Goal: Information Seeking & Learning: Learn about a topic

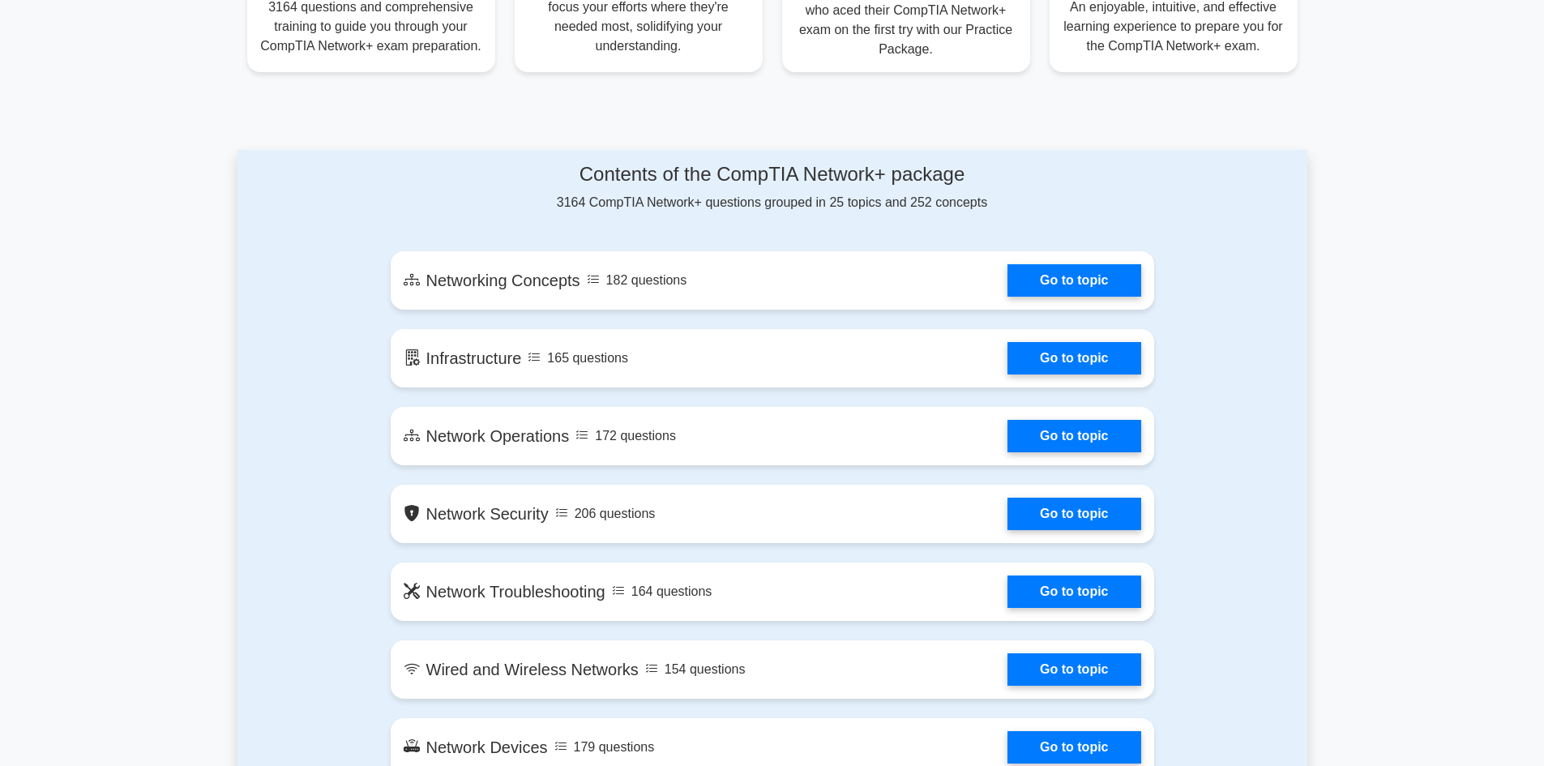
scroll to position [729, 0]
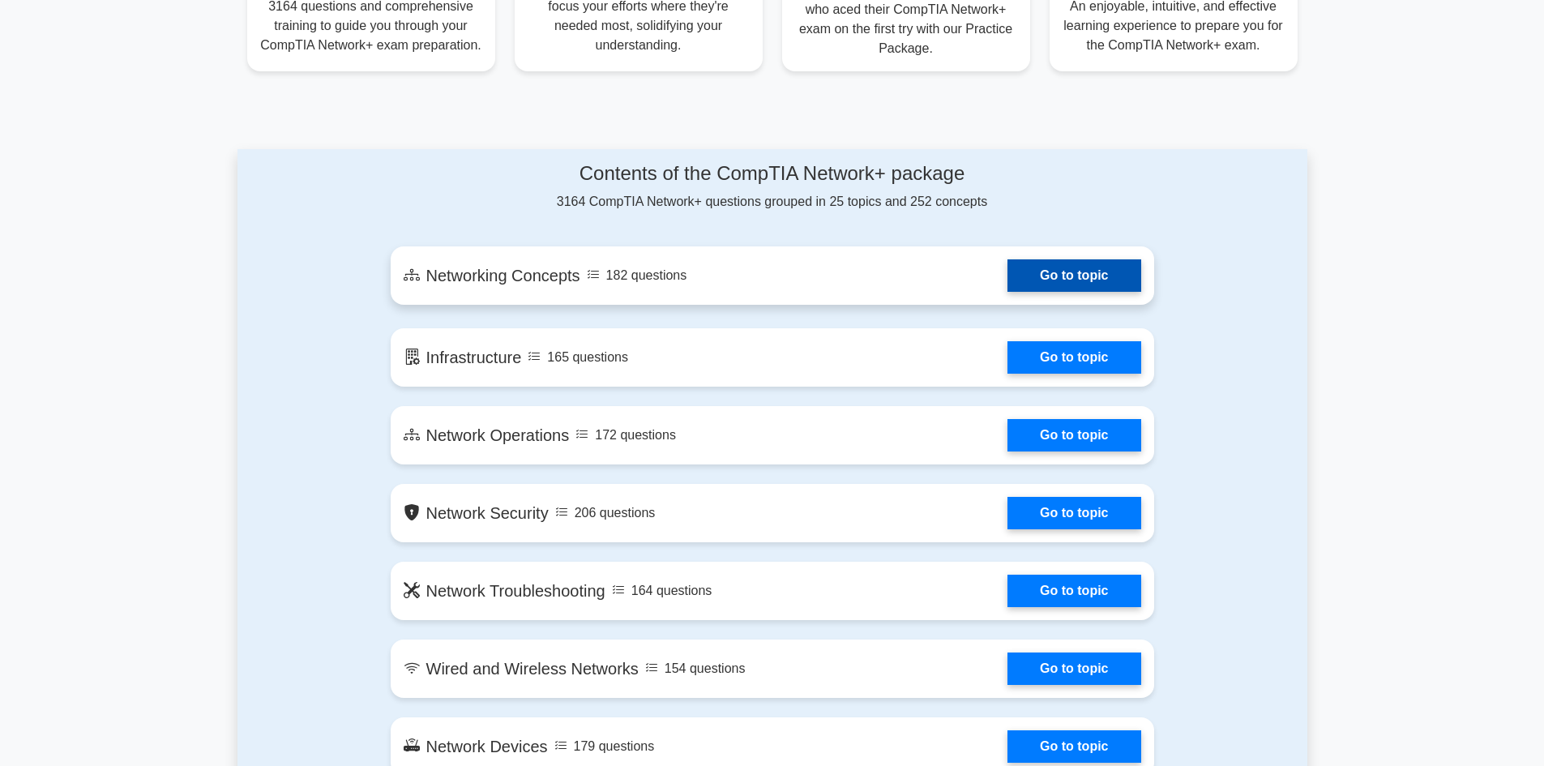
click at [1066, 286] on link "Go to topic" at bounding box center [1073, 275] width 133 height 32
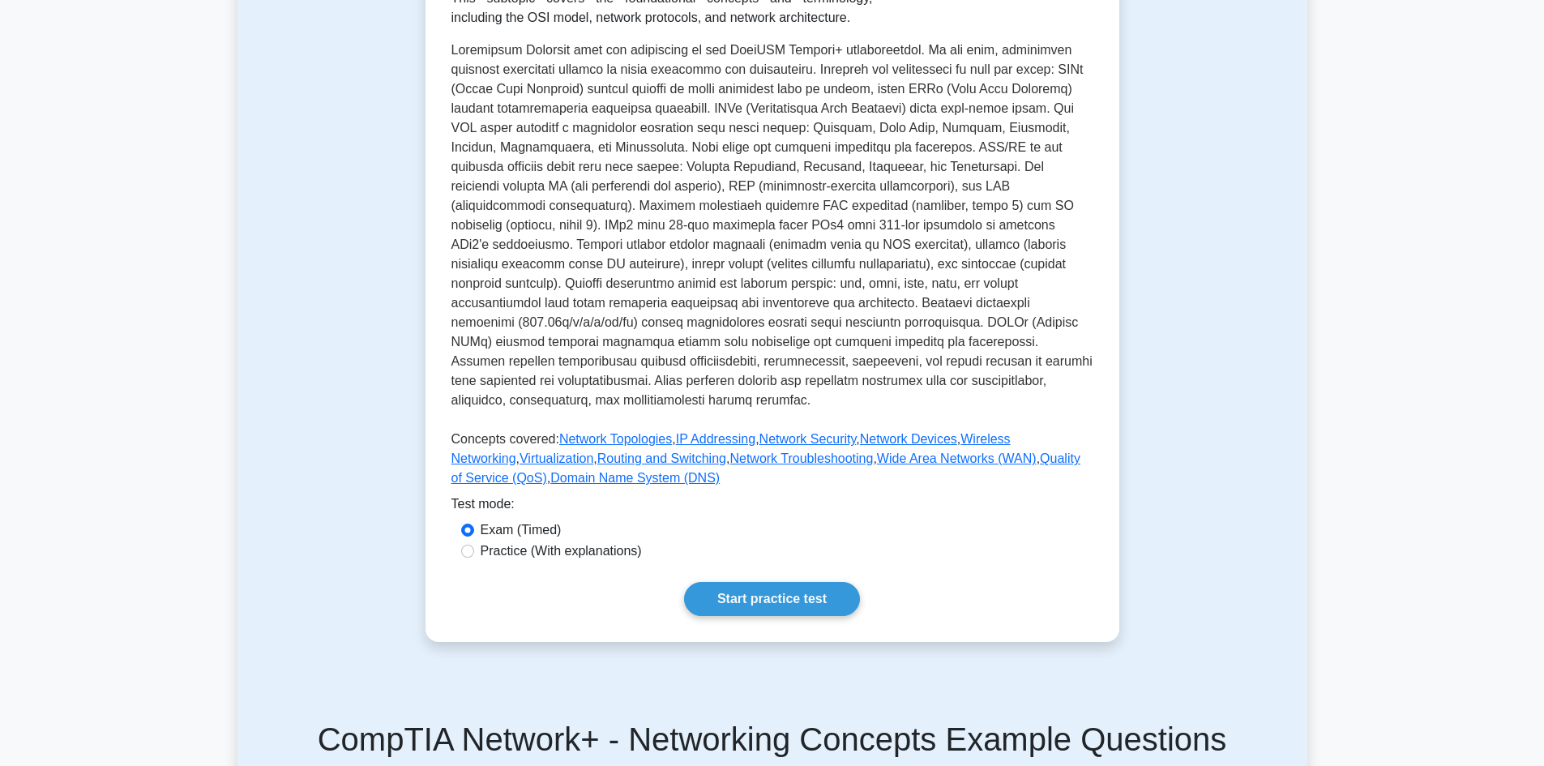
scroll to position [438, 0]
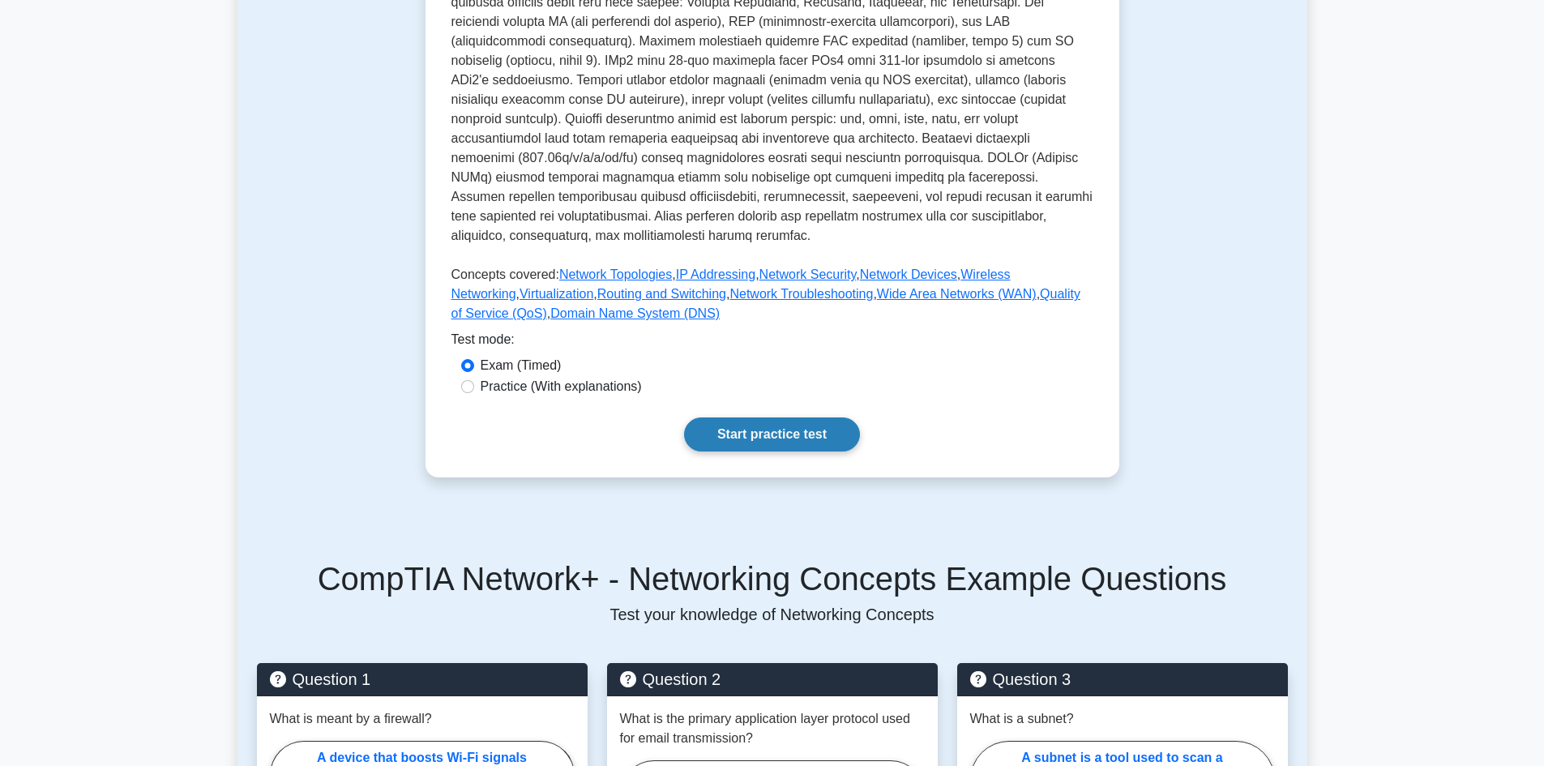
click at [810, 417] on link "Start practice test" at bounding box center [772, 434] width 176 height 34
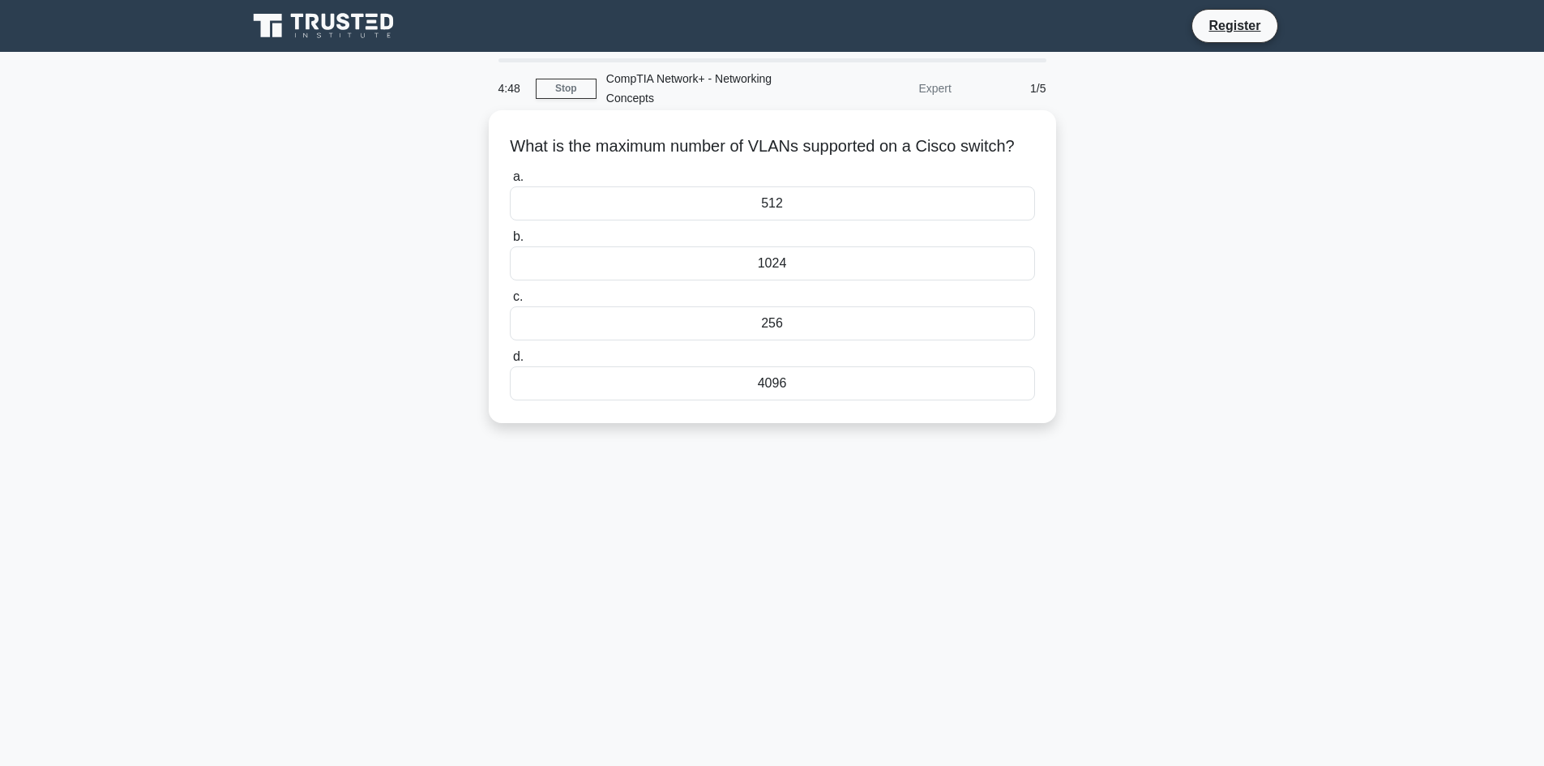
click at [784, 340] on div "256" at bounding box center [772, 323] width 525 height 34
click at [510, 302] on input "c. 256" at bounding box center [510, 297] width 0 height 11
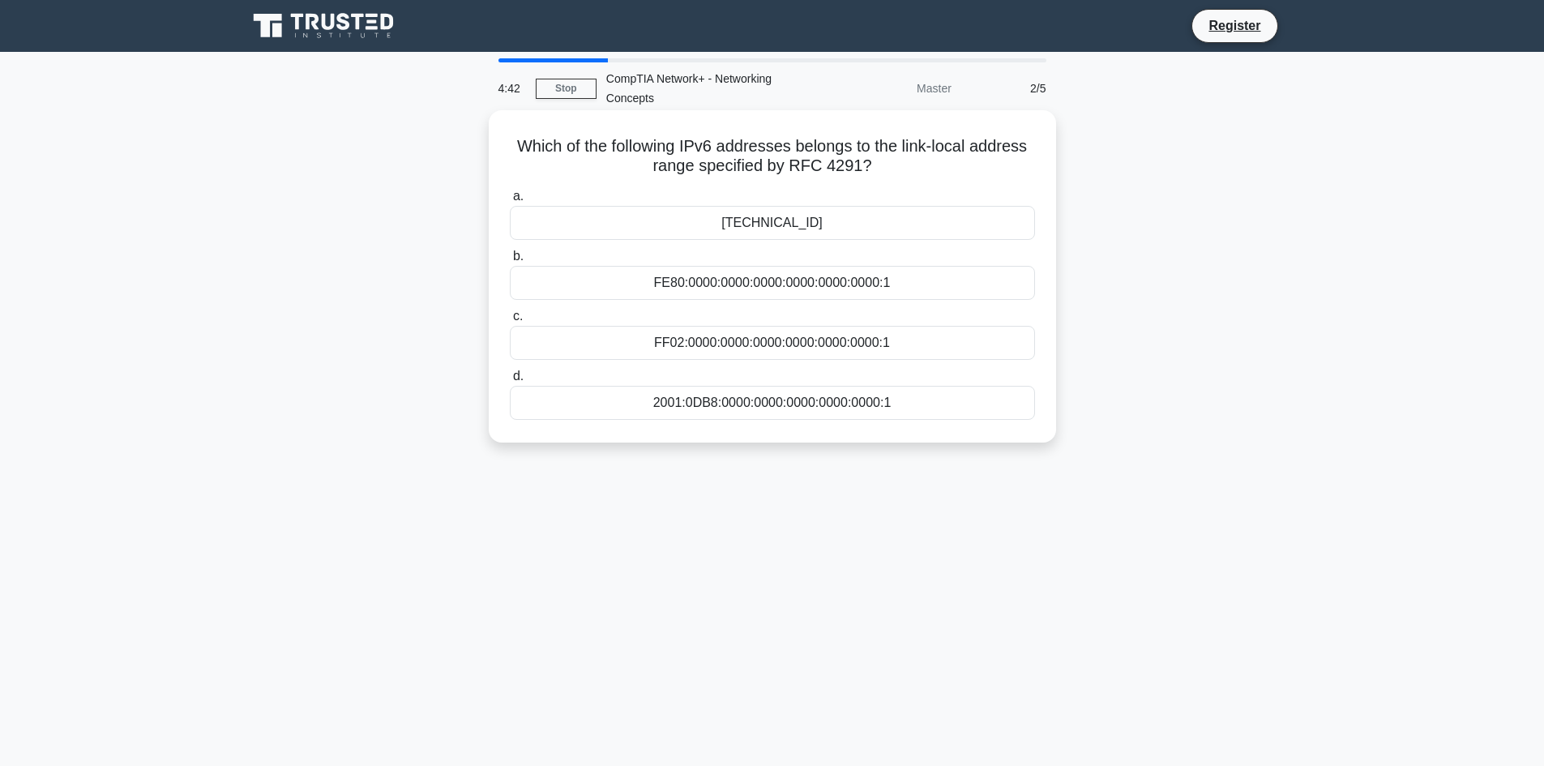
click at [847, 228] on div "FC00:0000:0000:0000:0000:0000:0000:1" at bounding box center [772, 223] width 525 height 34
click at [510, 202] on input "a. FC00:0000:0000:0000:0000:0000:0000:1" at bounding box center [510, 196] width 0 height 11
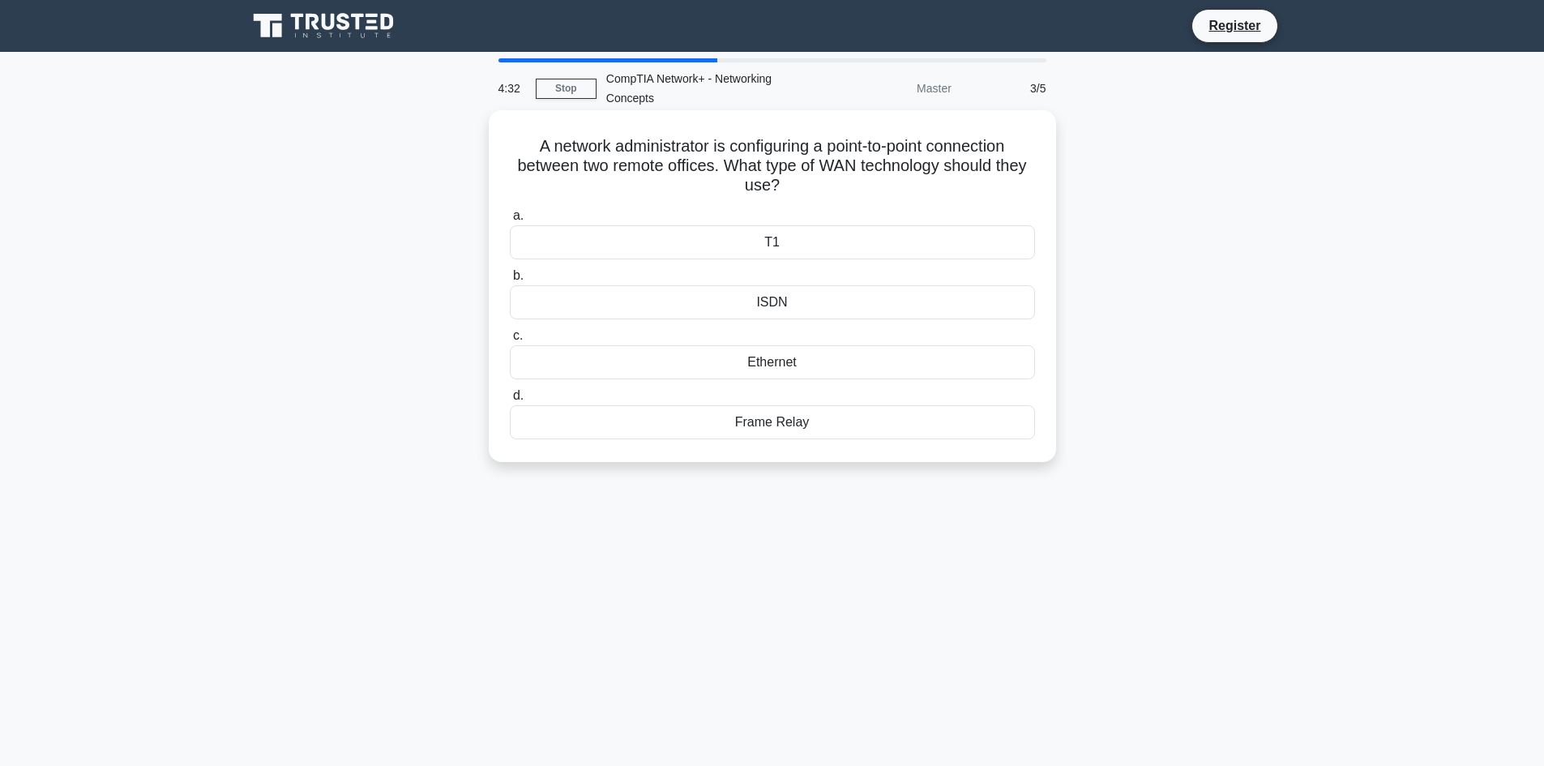
click at [808, 253] on div "T1" at bounding box center [772, 242] width 525 height 34
click at [510, 221] on input "a. T1" at bounding box center [510, 216] width 0 height 11
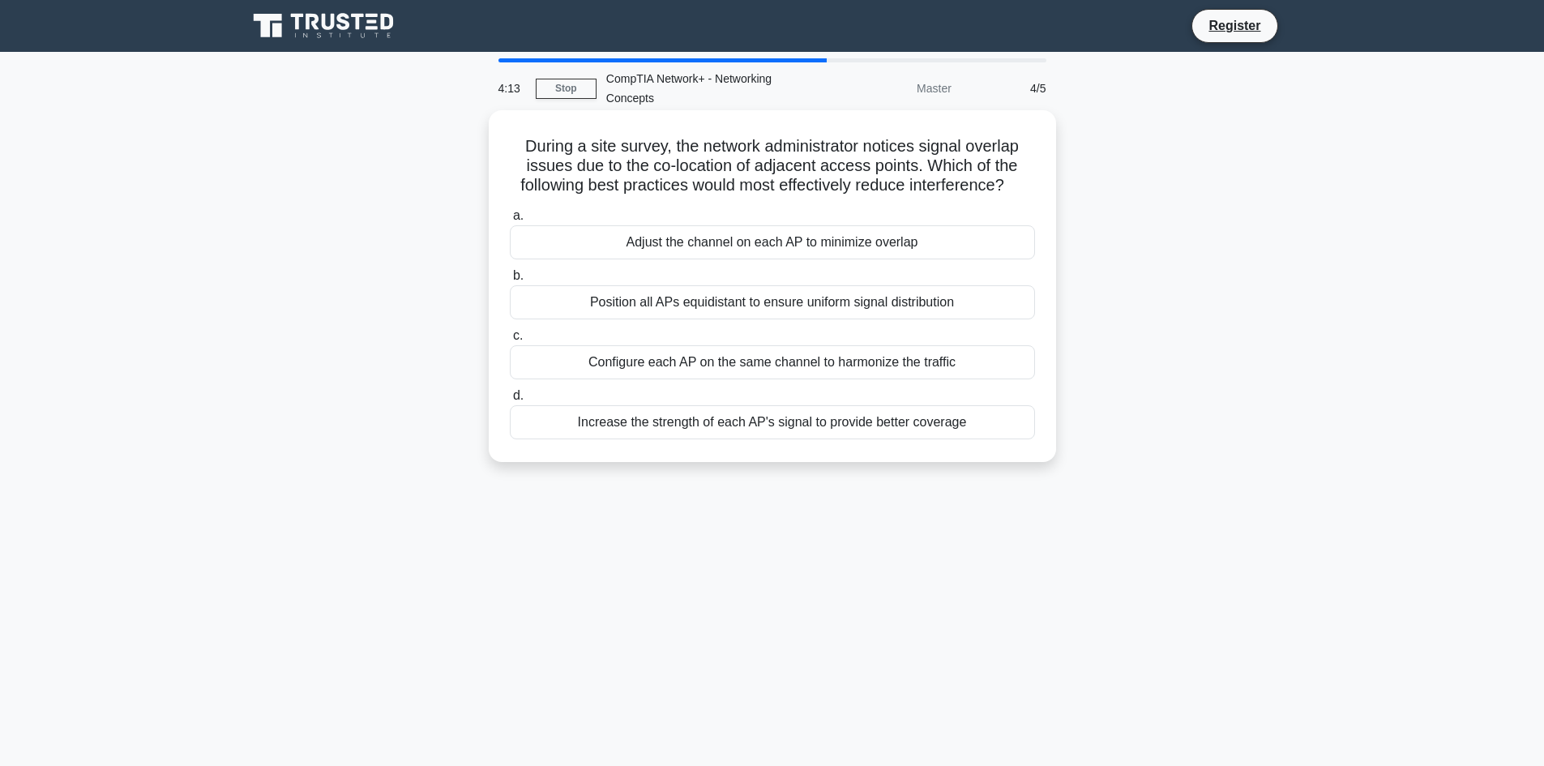
click at [887, 358] on div "Configure each AP on the same channel to harmonize the traffic" at bounding box center [772, 362] width 525 height 34
click at [510, 341] on input "c. Configure each AP on the same channel to harmonize the traffic" at bounding box center [510, 336] width 0 height 11
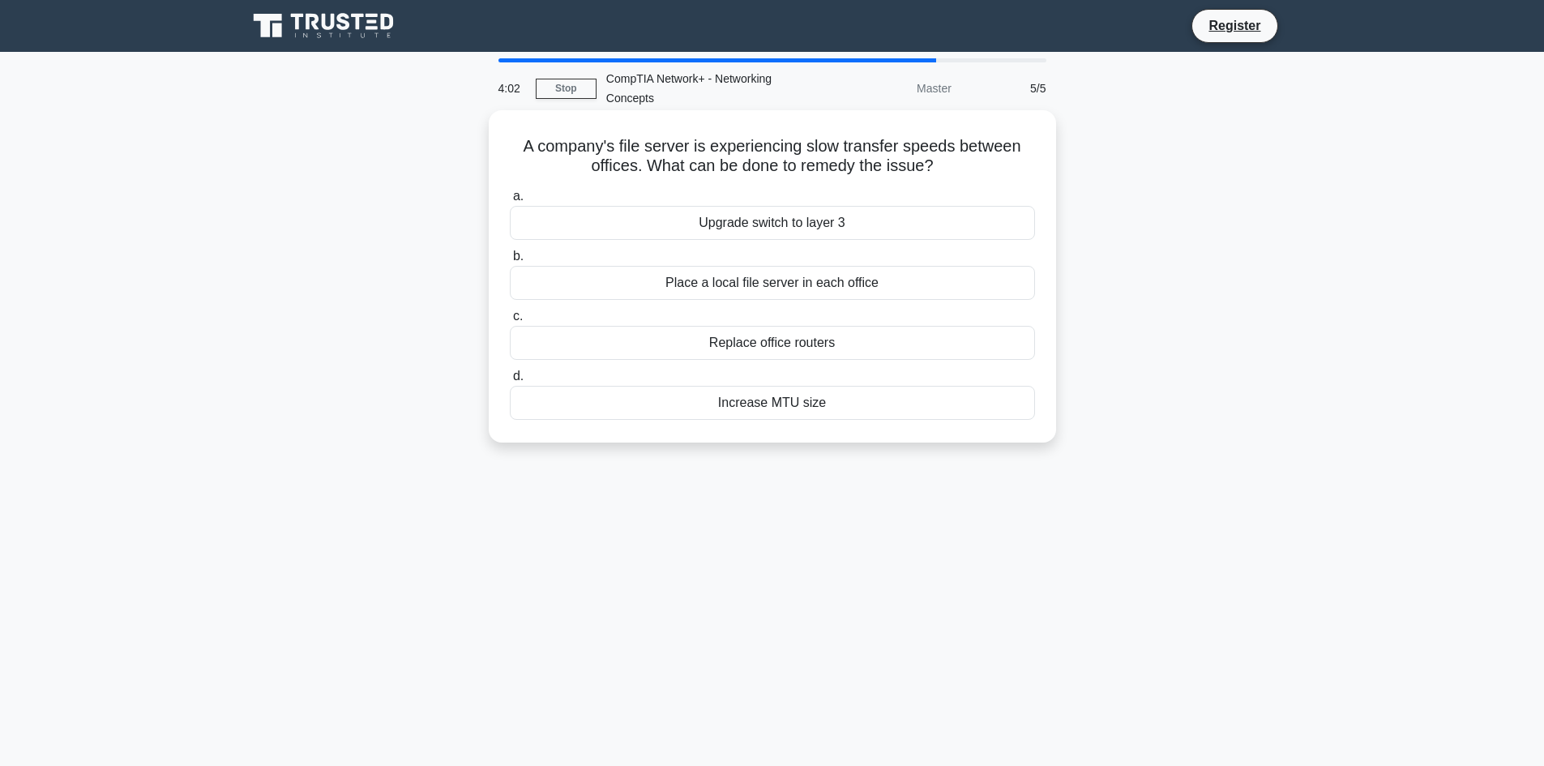
click at [807, 218] on div "Upgrade switch to layer 3" at bounding box center [772, 223] width 525 height 34
click at [510, 202] on input "a. Upgrade switch to layer 3" at bounding box center [510, 196] width 0 height 11
